Goal: Find specific page/section: Find specific page/section

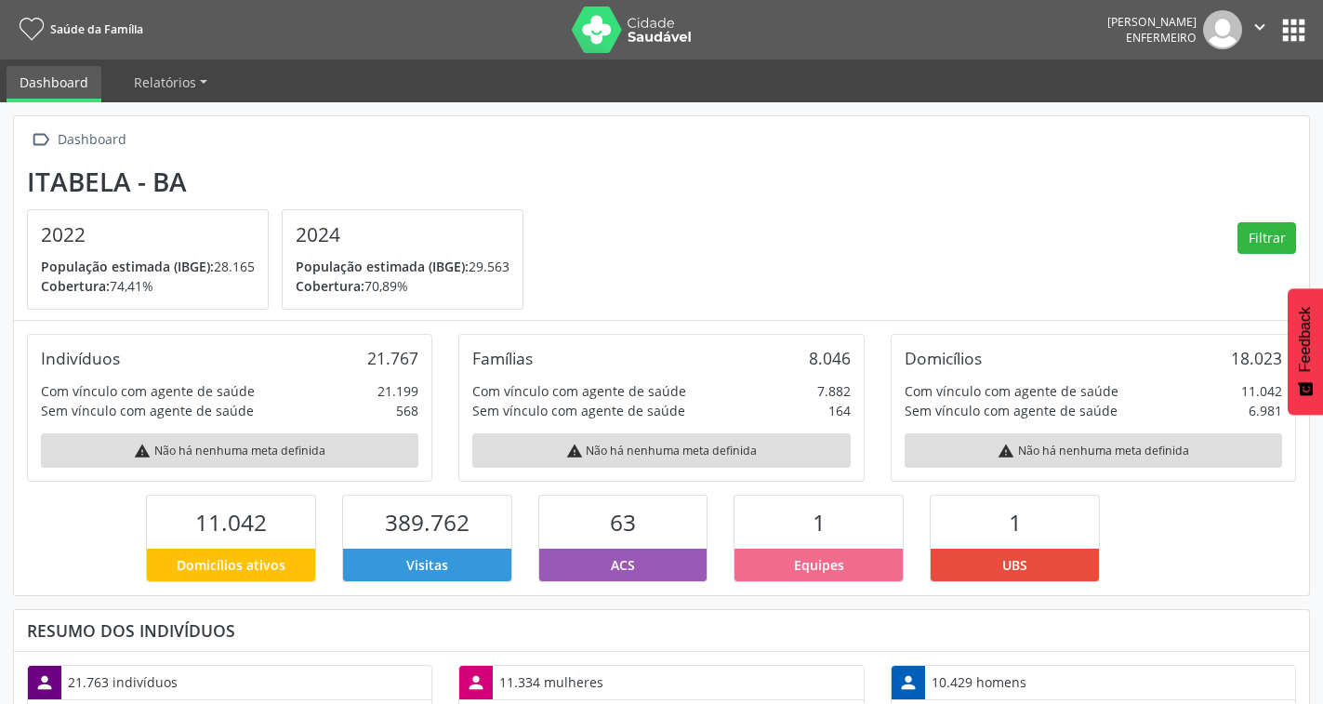
drag, startPoint x: 766, startPoint y: 541, endPoint x: 819, endPoint y: 563, distance: 57.5
click at [789, 548] on div "1 Equipes" at bounding box center [818, 537] width 170 height 87
click at [823, 562] on span "Equipes" at bounding box center [819, 565] width 50 height 20
drag, startPoint x: 652, startPoint y: 515, endPoint x: 605, endPoint y: 576, distance: 77.5
click at [642, 521] on div "63" at bounding box center [623, 521] width 168 height 53
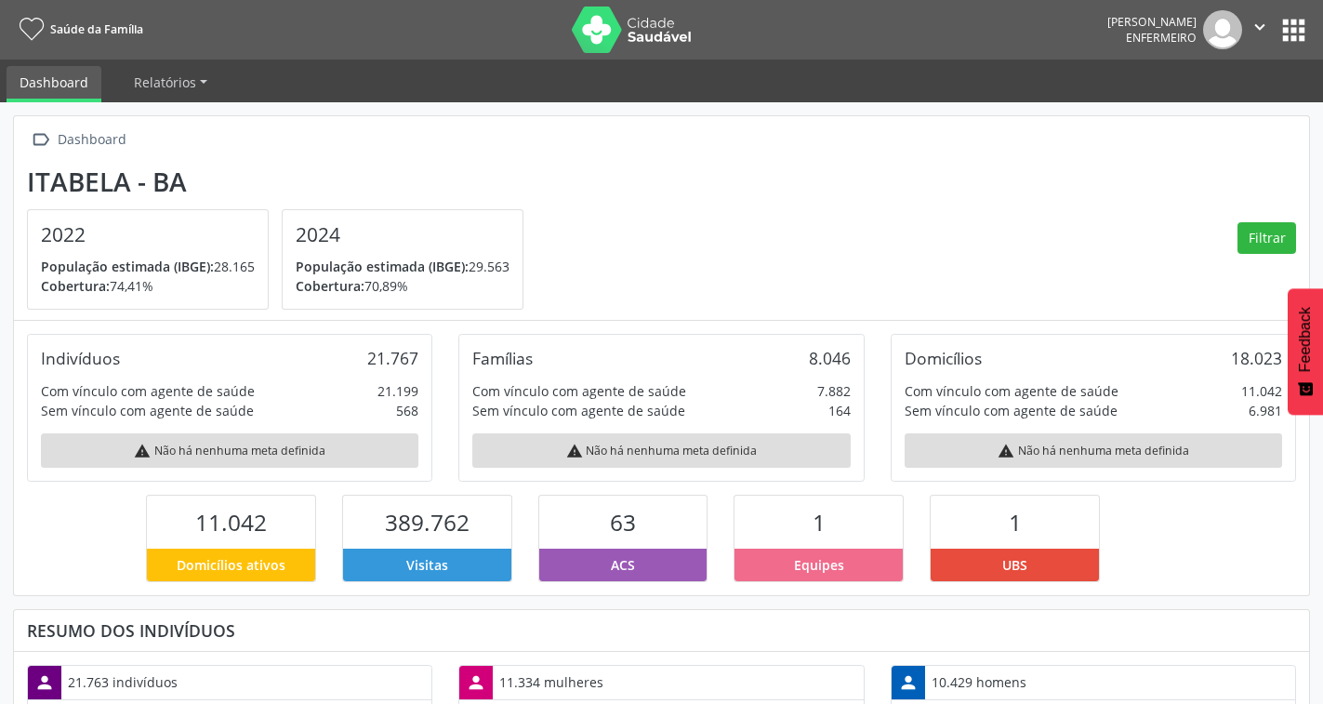
drag, startPoint x: 609, startPoint y: 579, endPoint x: 621, endPoint y: 527, distance: 53.4
click at [612, 577] on div "ACS" at bounding box center [623, 564] width 168 height 33
drag, startPoint x: 621, startPoint y: 524, endPoint x: 538, endPoint y: 515, distance: 83.2
click at [615, 522] on span "63" at bounding box center [623, 522] width 26 height 31
click at [380, 515] on div "389.762" at bounding box center [427, 521] width 168 height 53
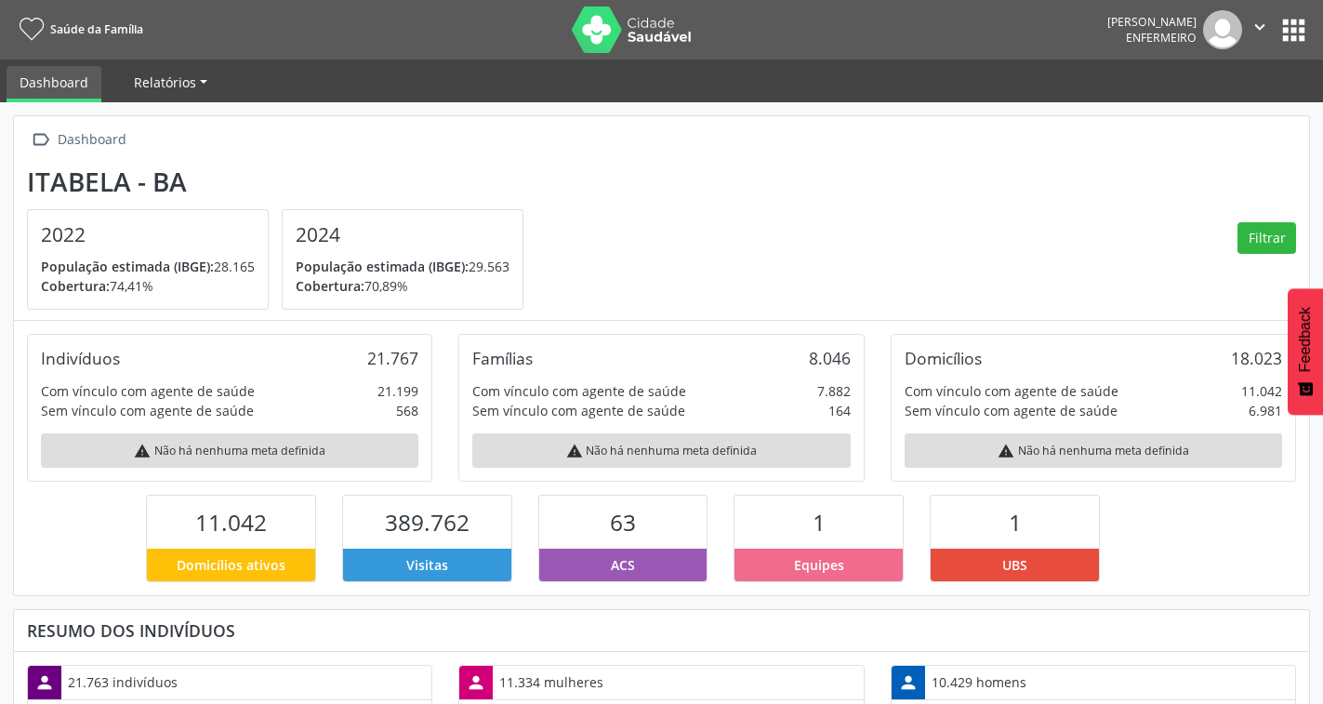
click at [188, 95] on link "Relatórios" at bounding box center [170, 82] width 99 height 33
drag, startPoint x: 1289, startPoint y: 39, endPoint x: 1264, endPoint y: 47, distance: 26.5
click at [1287, 38] on button "apps" at bounding box center [1293, 30] width 33 height 33
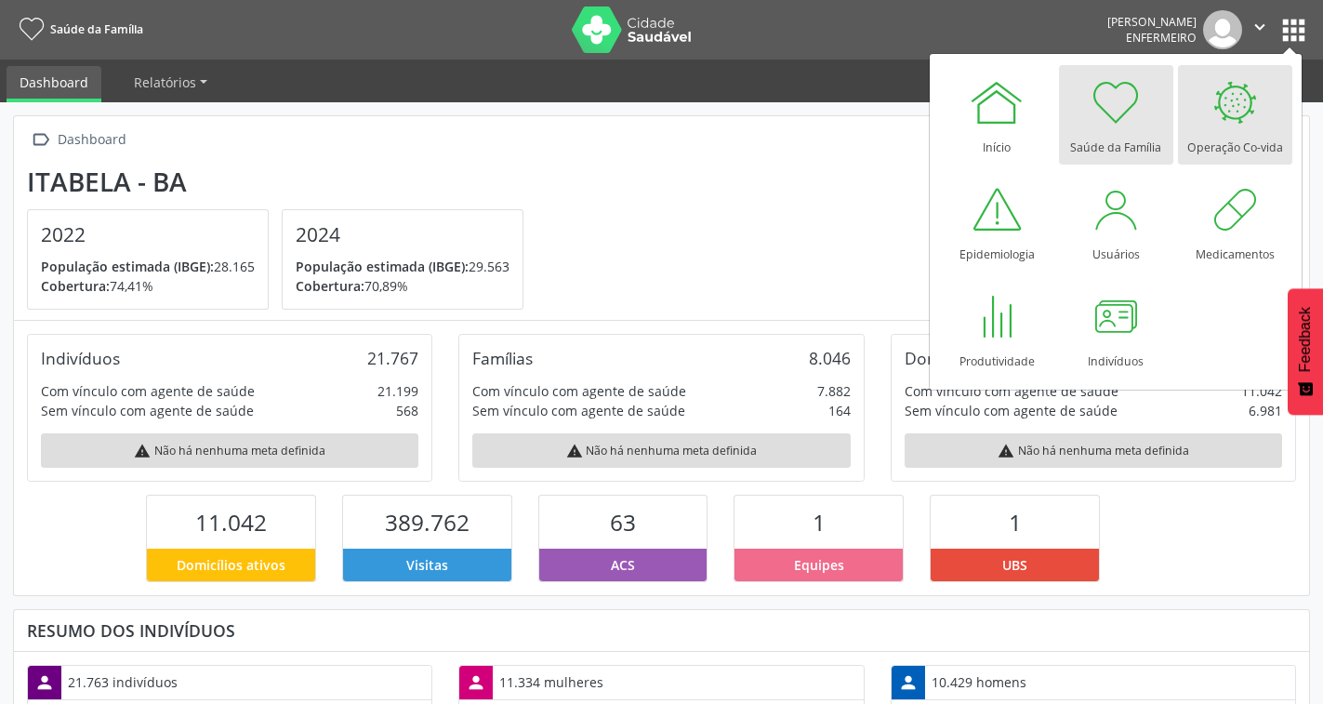
click at [1241, 116] on div at bounding box center [1234, 102] width 56 height 56
